Goal: Information Seeking & Learning: Compare options

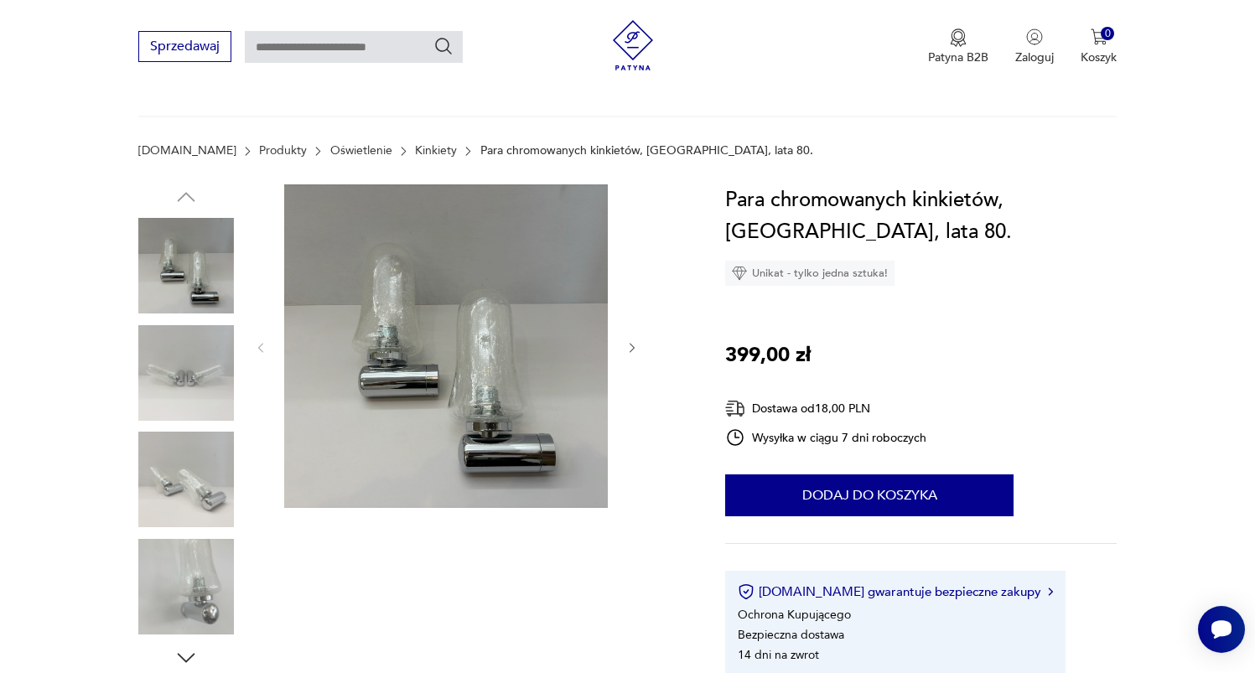
scroll to position [207, 0]
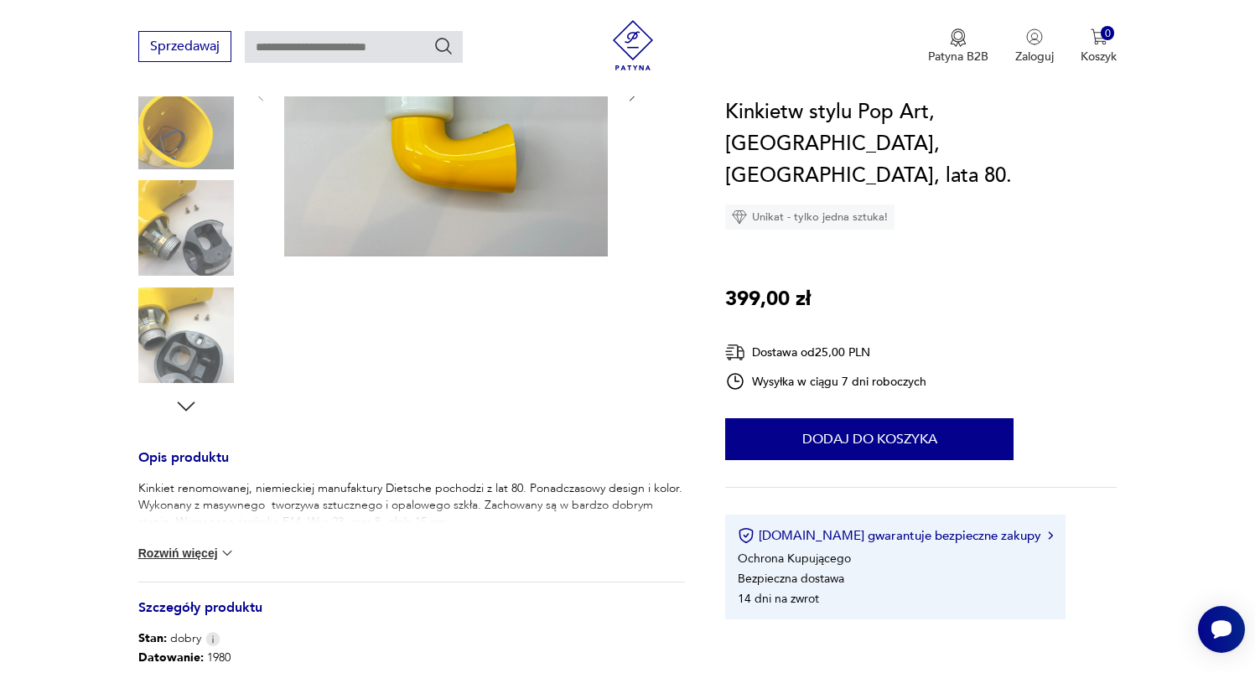
scroll to position [84, 0]
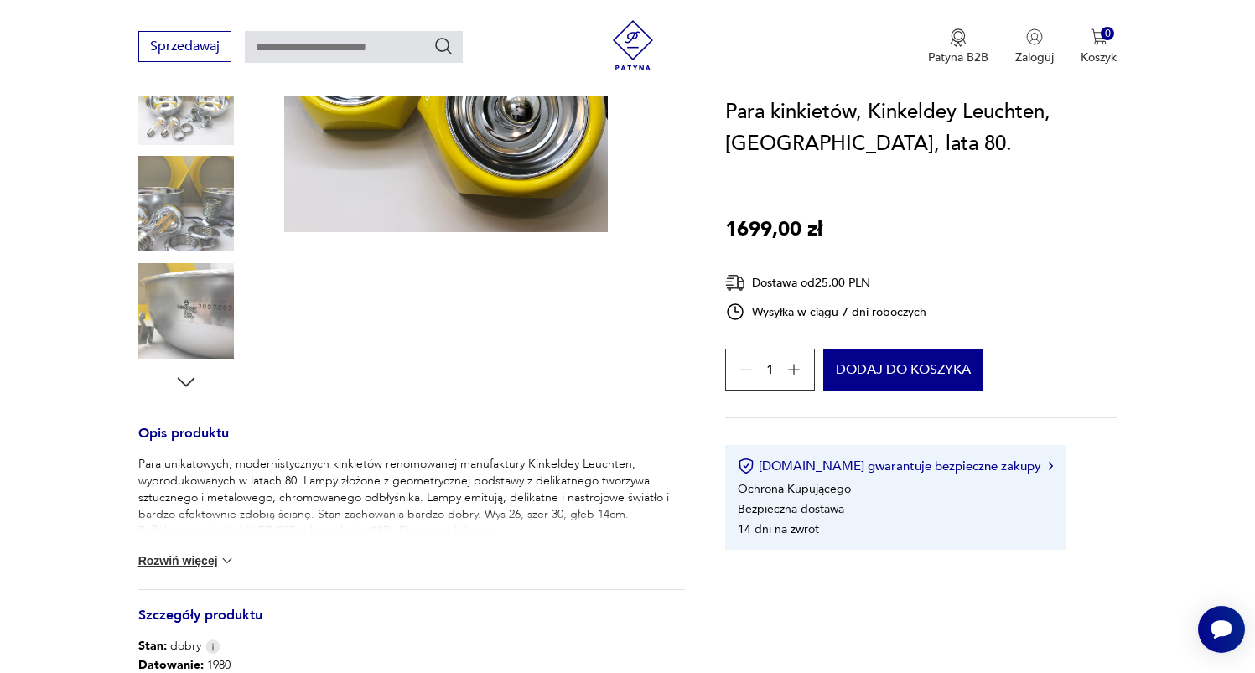
scroll to position [460, 0]
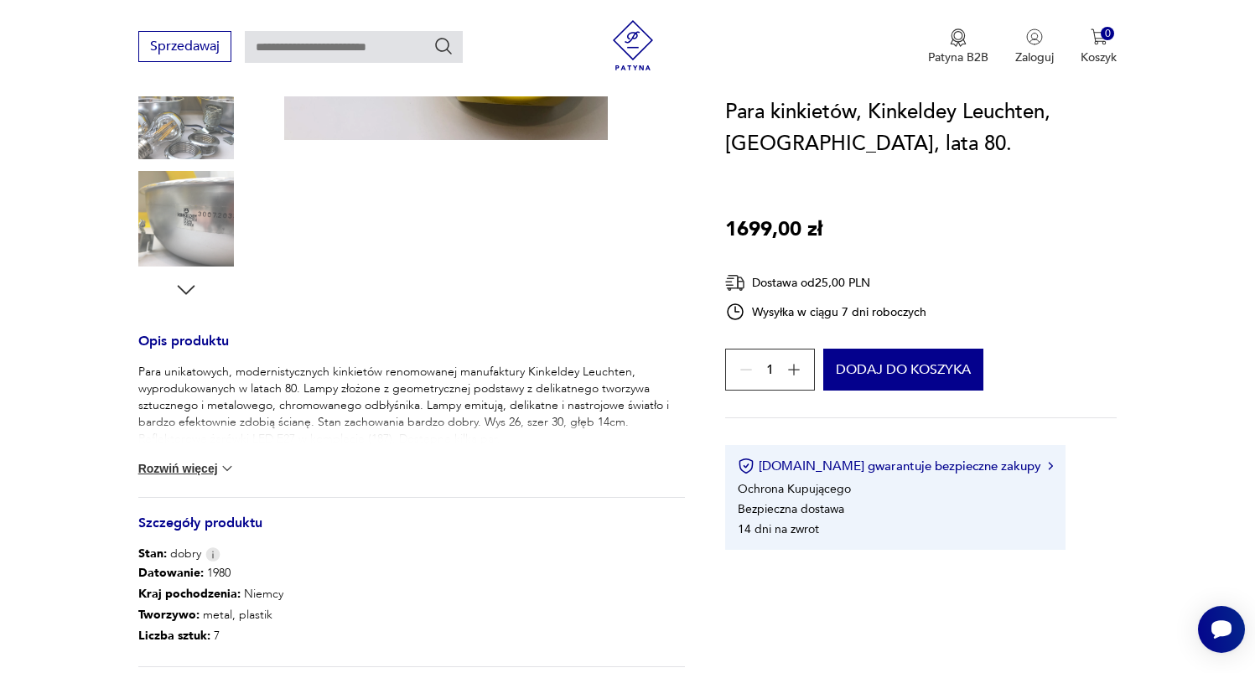
click at [212, 464] on button "Rozwiń więcej" at bounding box center [186, 468] width 97 height 17
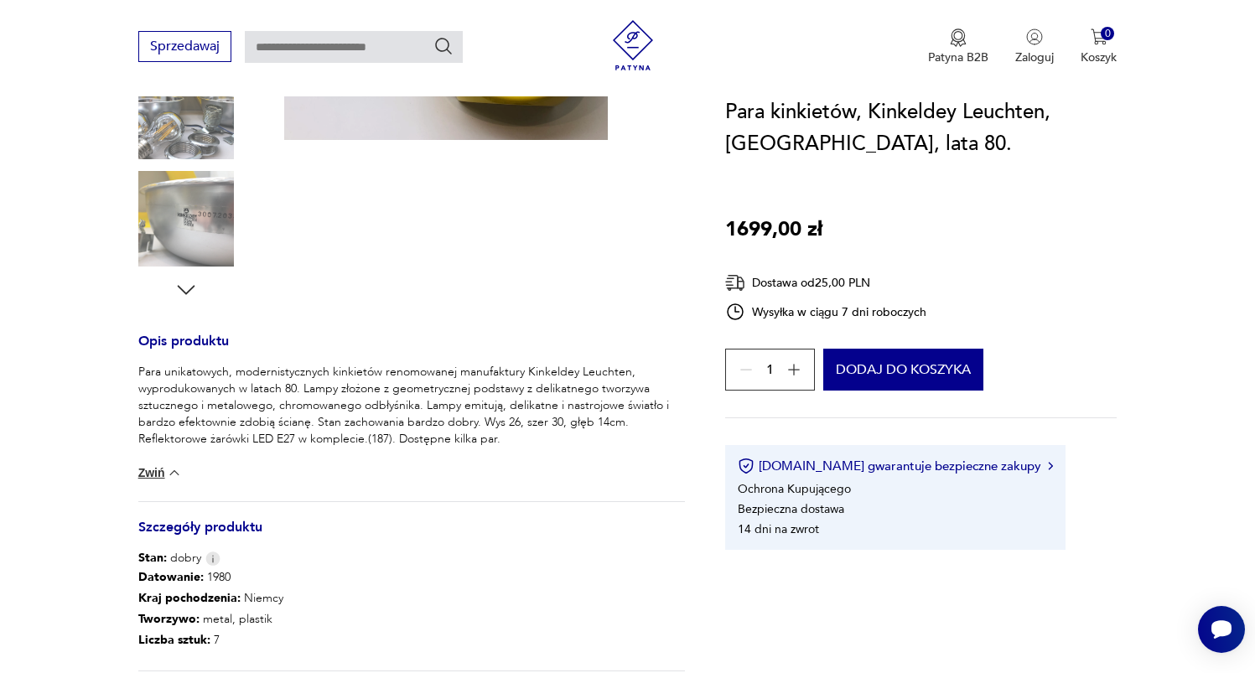
scroll to position [488, 0]
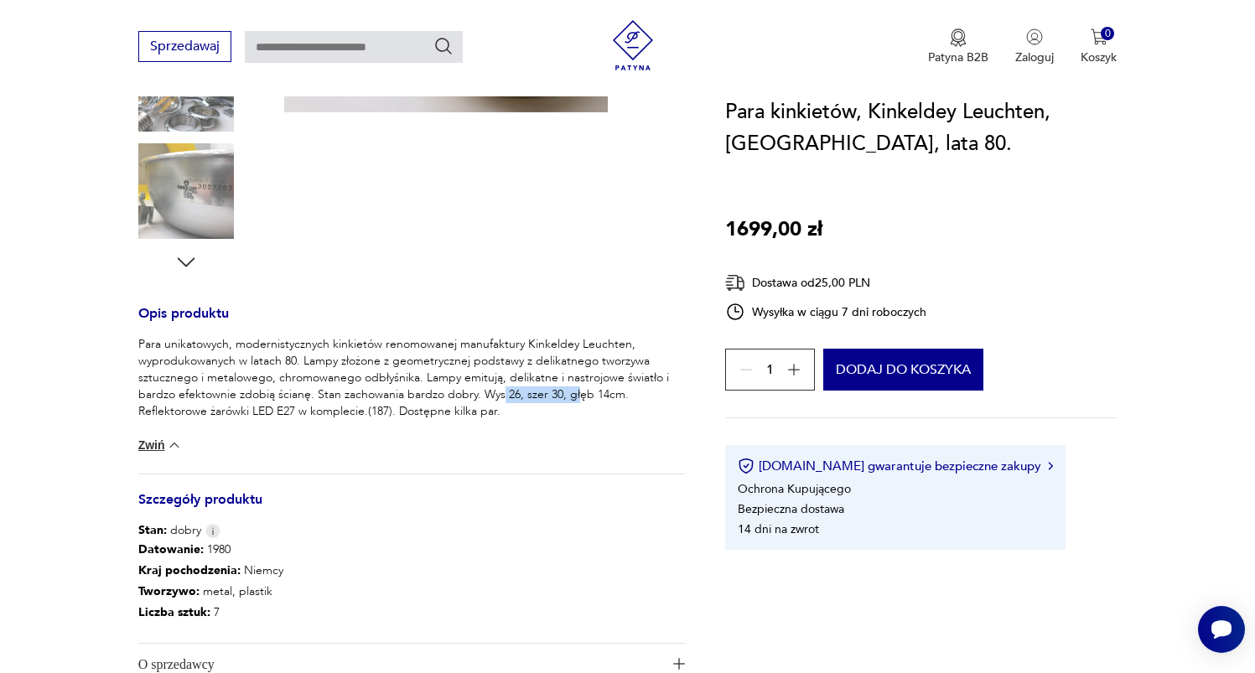
drag, startPoint x: 499, startPoint y: 395, endPoint x: 573, endPoint y: 395, distance: 73.8
click at [573, 395] on p "Para unikatowych, modernistycznych kinkietów renomowanej manufaktury Kinkeldey …" at bounding box center [412, 378] width 548 height 84
drag, startPoint x: 539, startPoint y: 400, endPoint x: 604, endPoint y: 403, distance: 64.6
click at [630, 429] on div "Para unikatowych, modernistycznych kinkietów renomowanej manufaktury Kinkeldey …" at bounding box center [412, 405] width 548 height 138
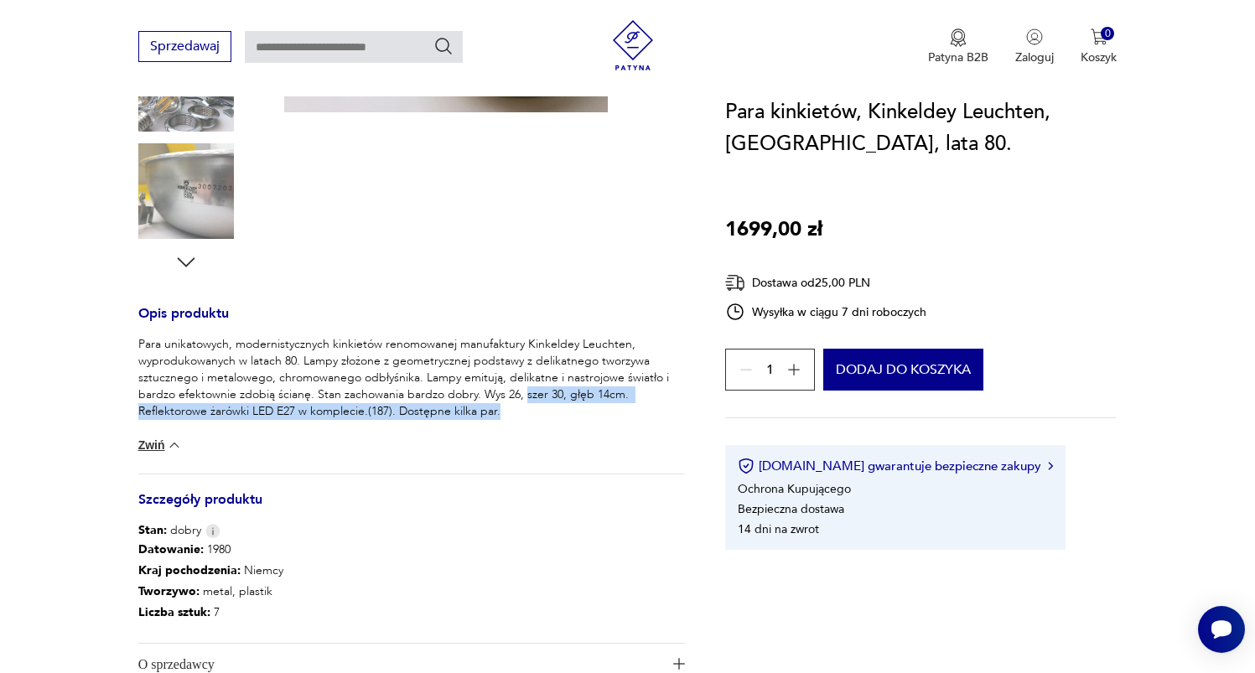
click at [599, 398] on p "Para unikatowych, modernistycznych kinkietów renomowanej manufaktury Kinkeldey …" at bounding box center [412, 378] width 548 height 84
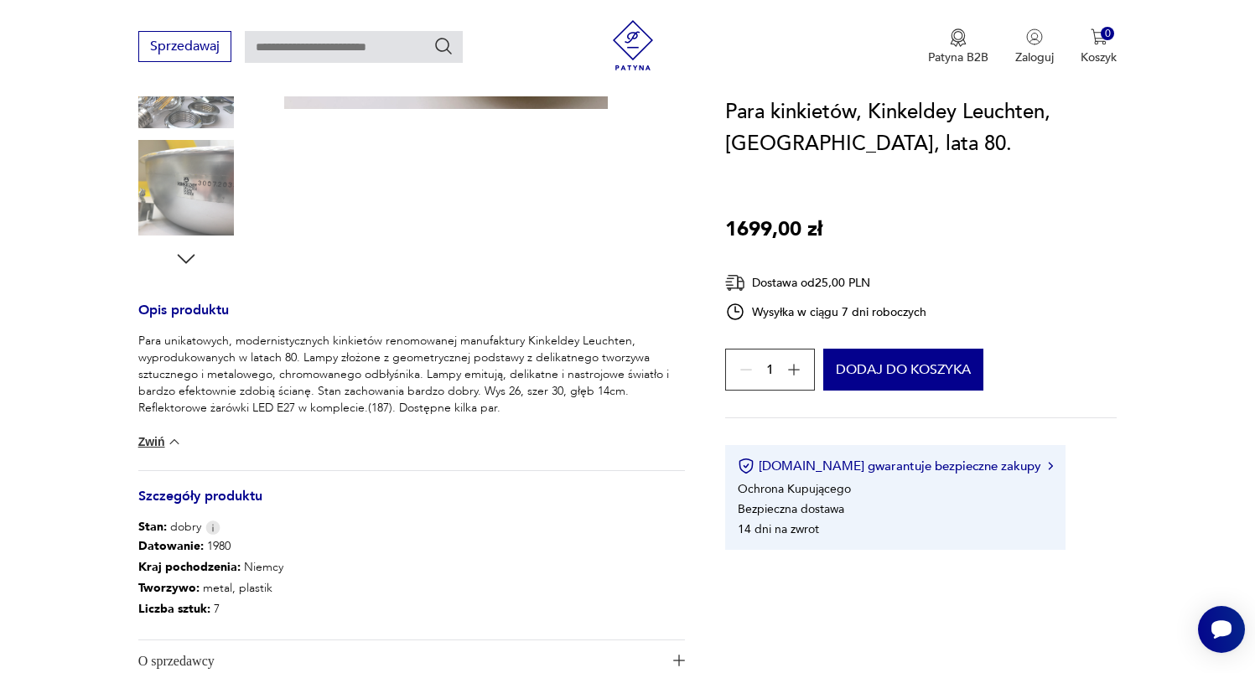
scroll to position [0, 0]
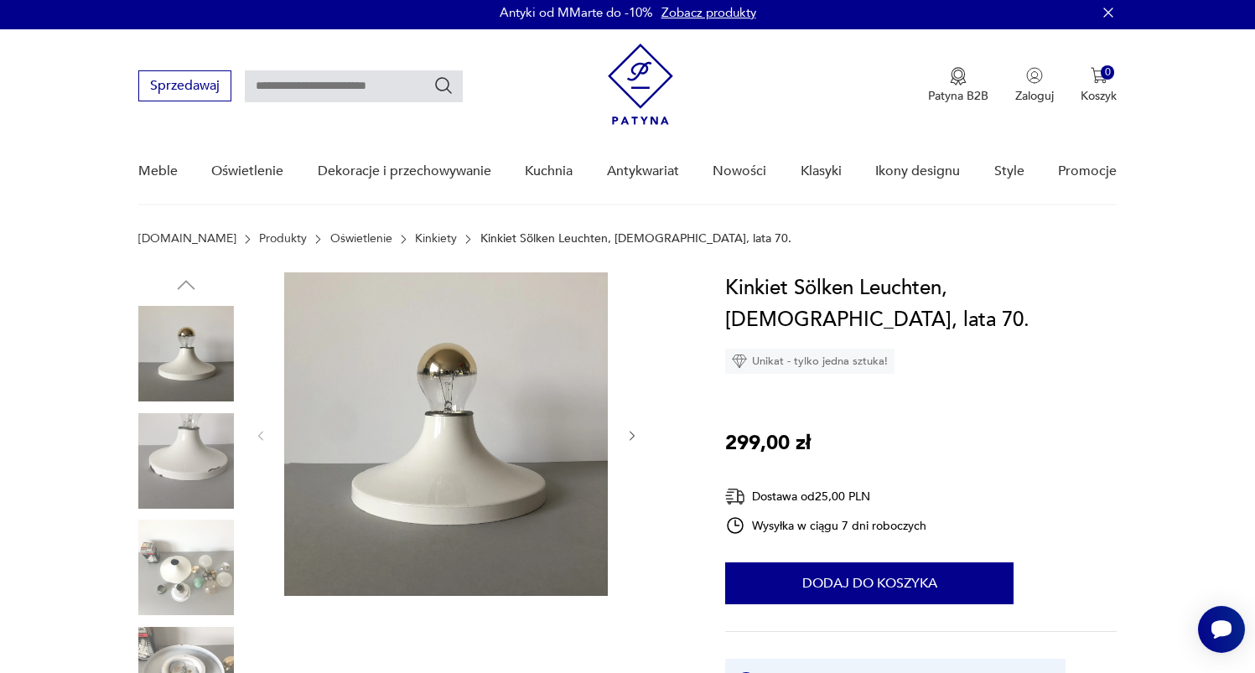
scroll to position [156, 0]
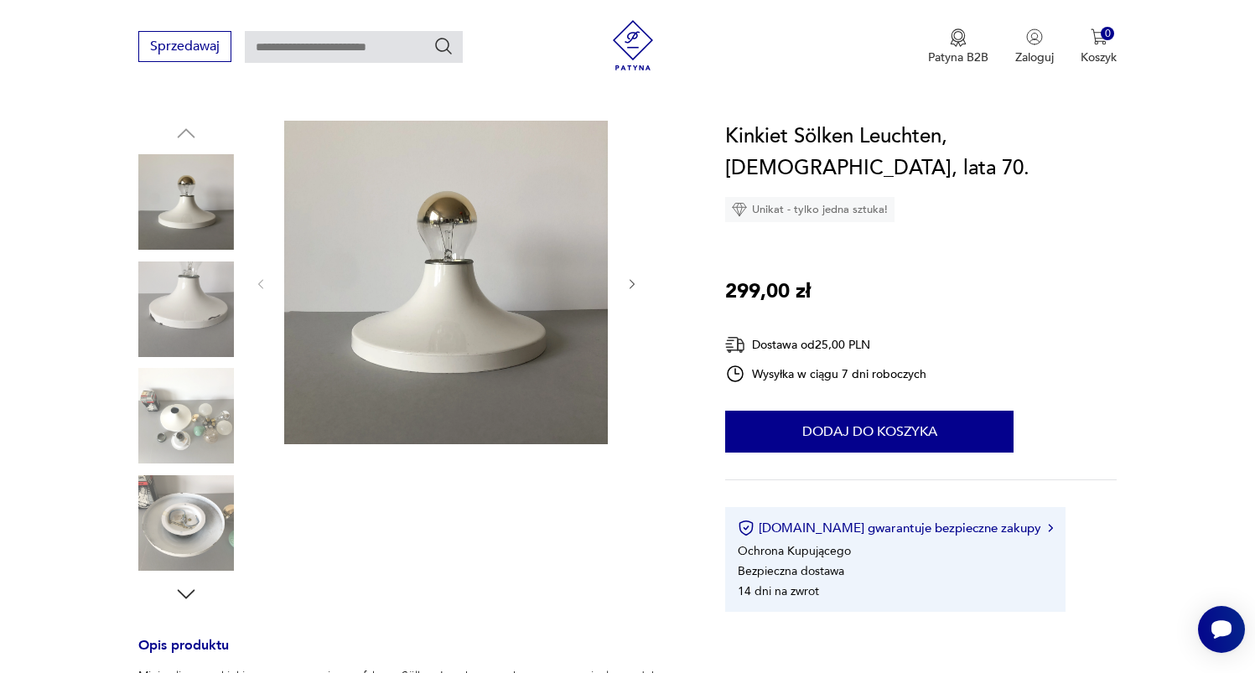
click at [189, 441] on img at bounding box center [186, 416] width 96 height 96
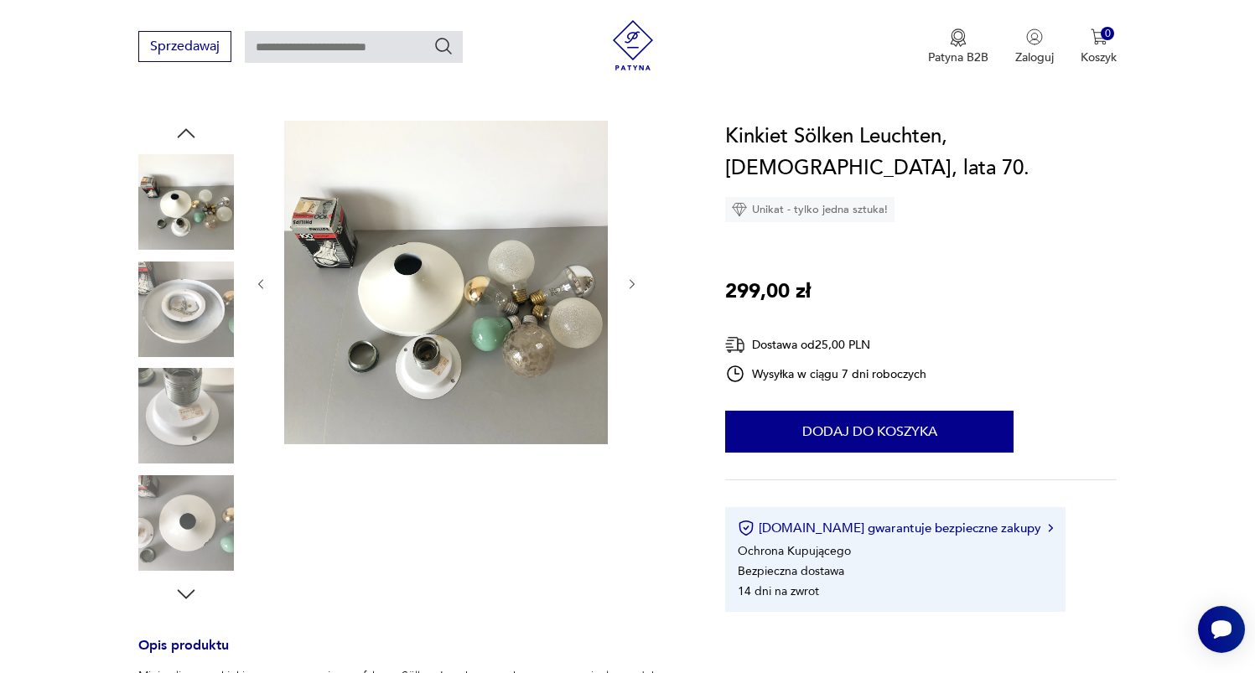
click at [199, 478] on img at bounding box center [186, 523] width 96 height 96
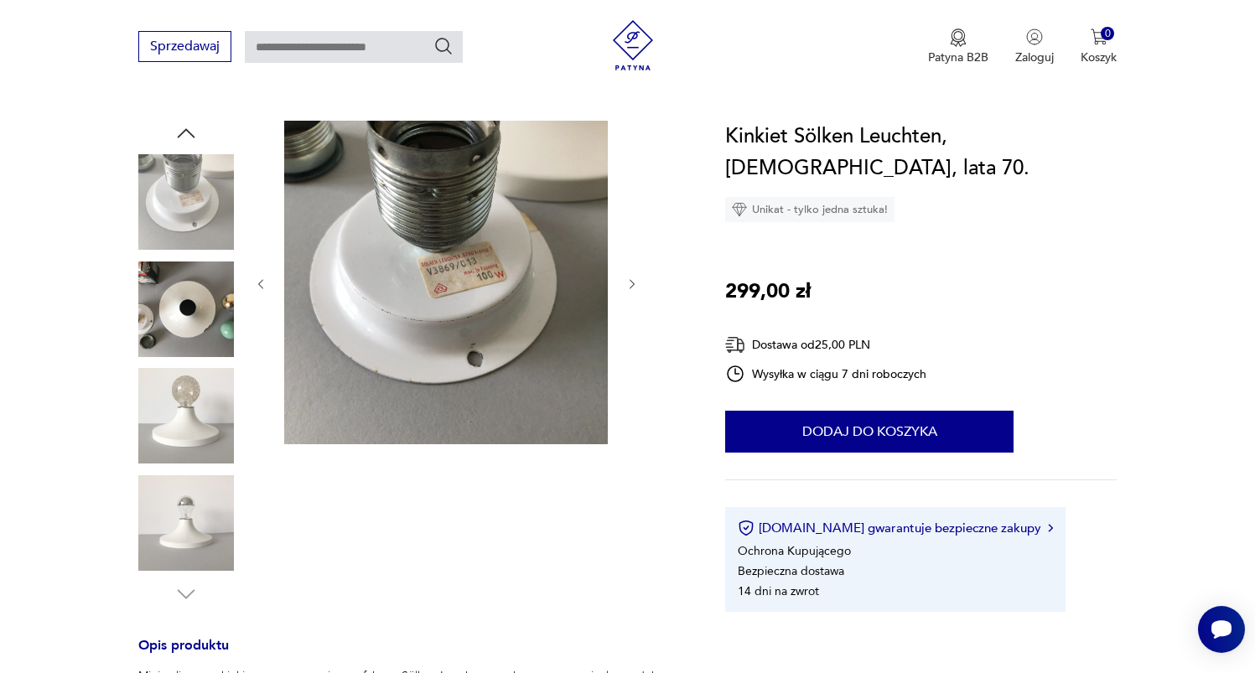
click at [200, 477] on img at bounding box center [186, 523] width 96 height 96
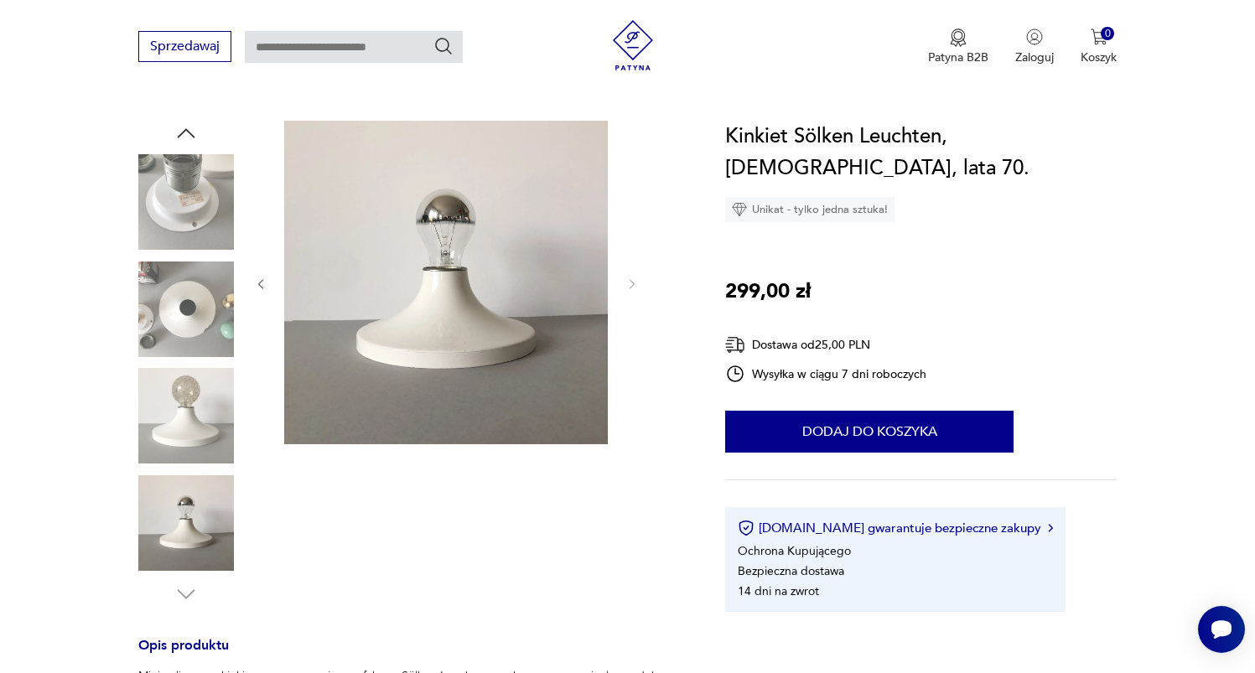
scroll to position [0, 0]
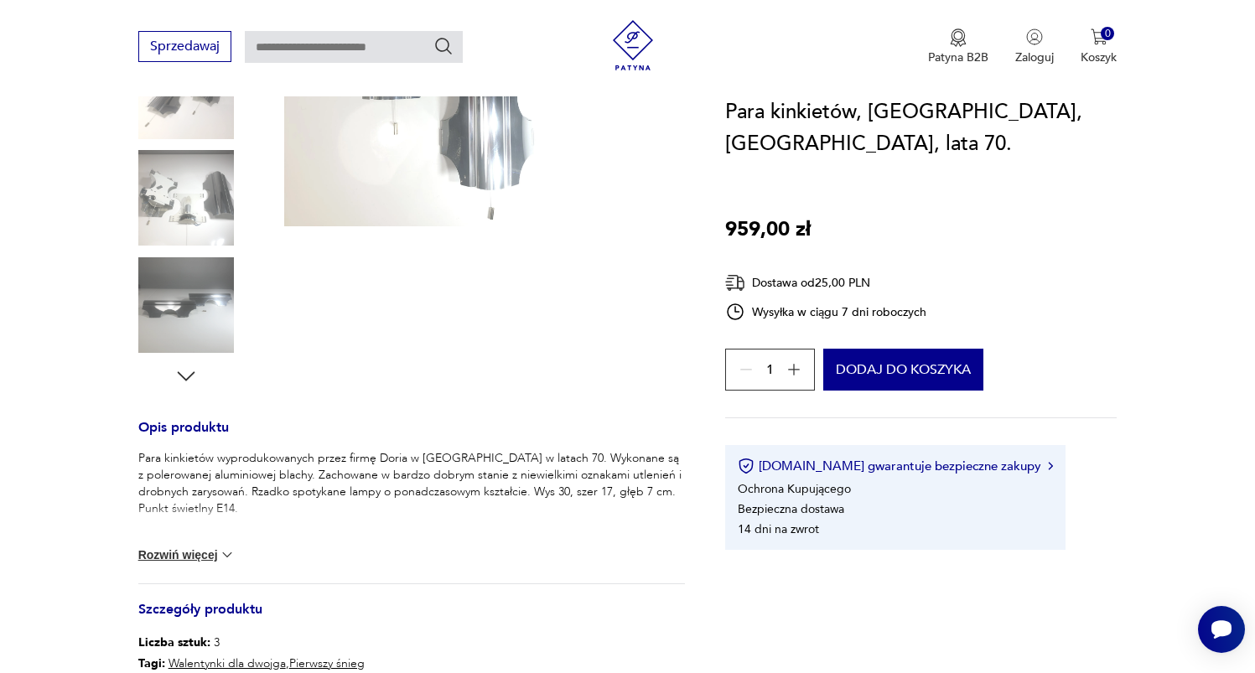
scroll to position [13, 0]
